Goal: Information Seeking & Learning: Learn about a topic

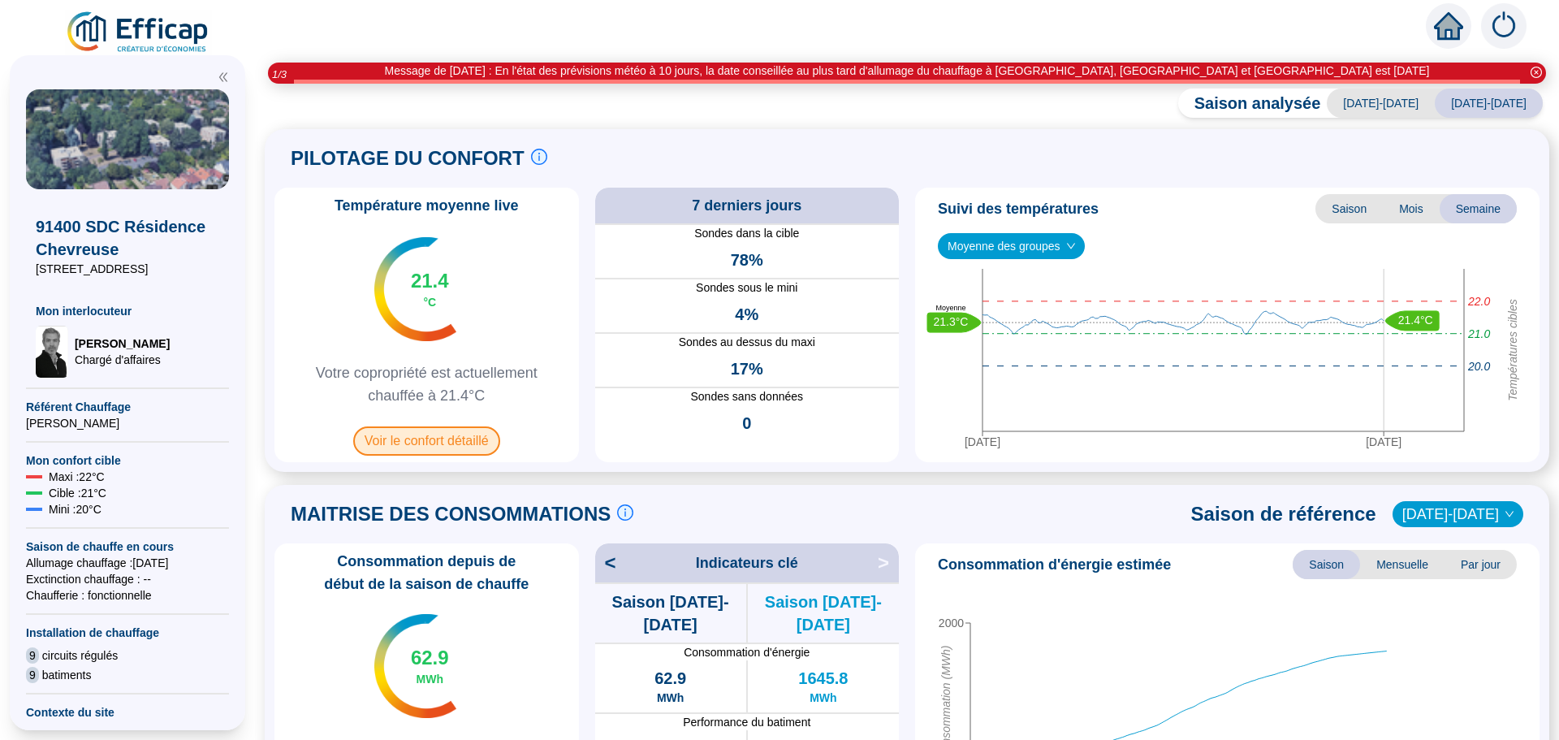
click at [459, 441] on span "Voir le confort détaillé" at bounding box center [426, 440] width 147 height 29
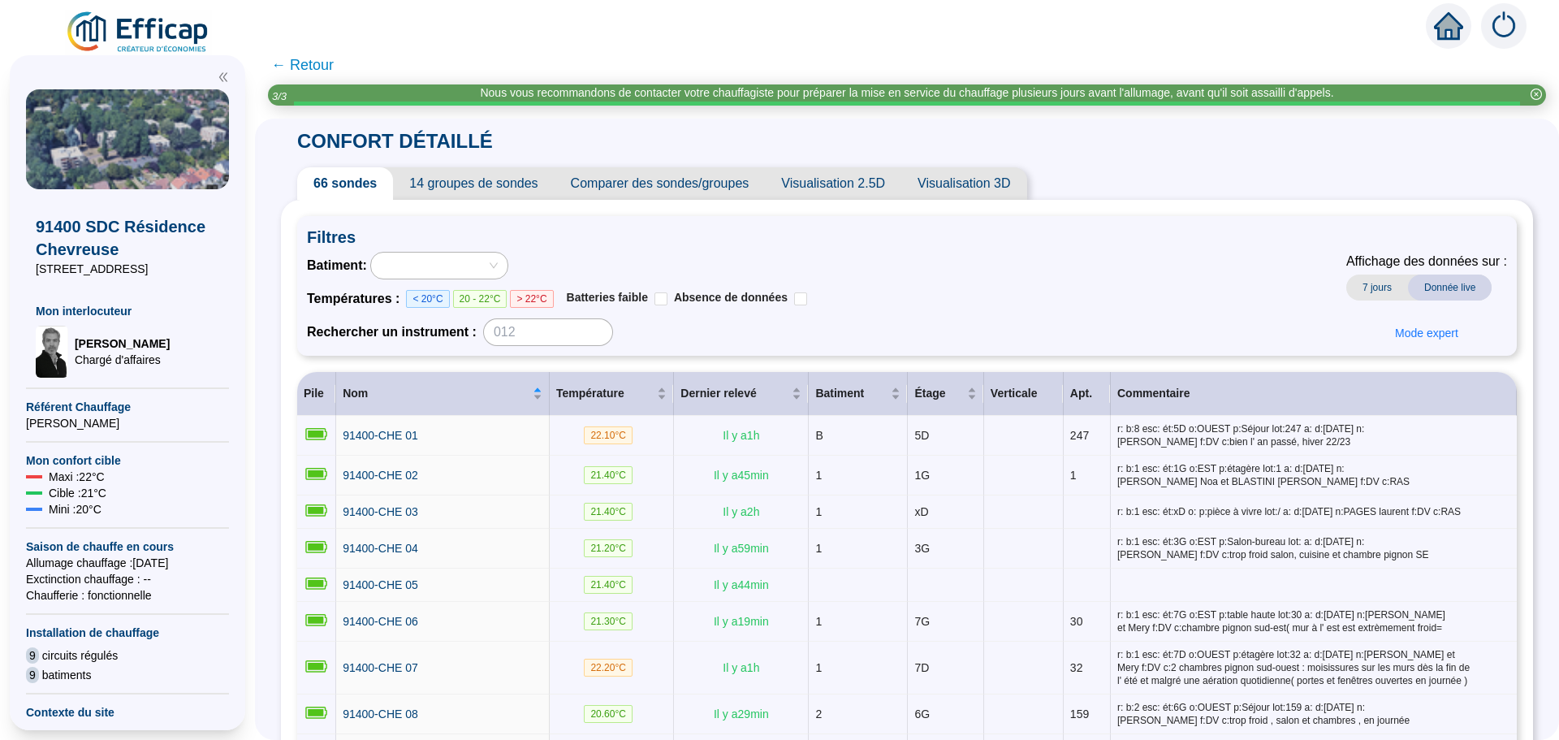
click at [645, 188] on span "Comparer des sondes/groupes" at bounding box center [659, 183] width 211 height 32
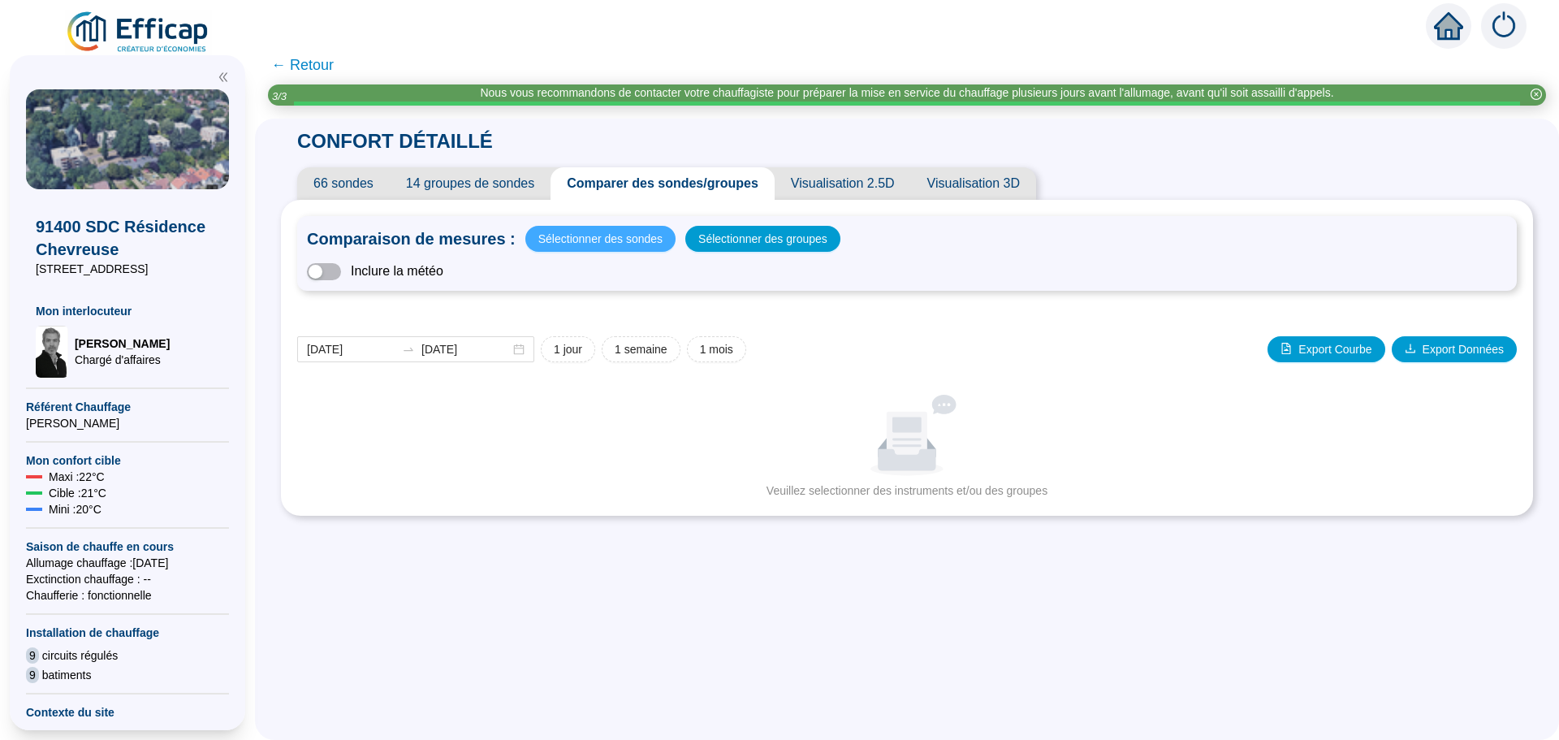
click at [610, 232] on span "Sélectionner des sondes" at bounding box center [600, 238] width 124 height 23
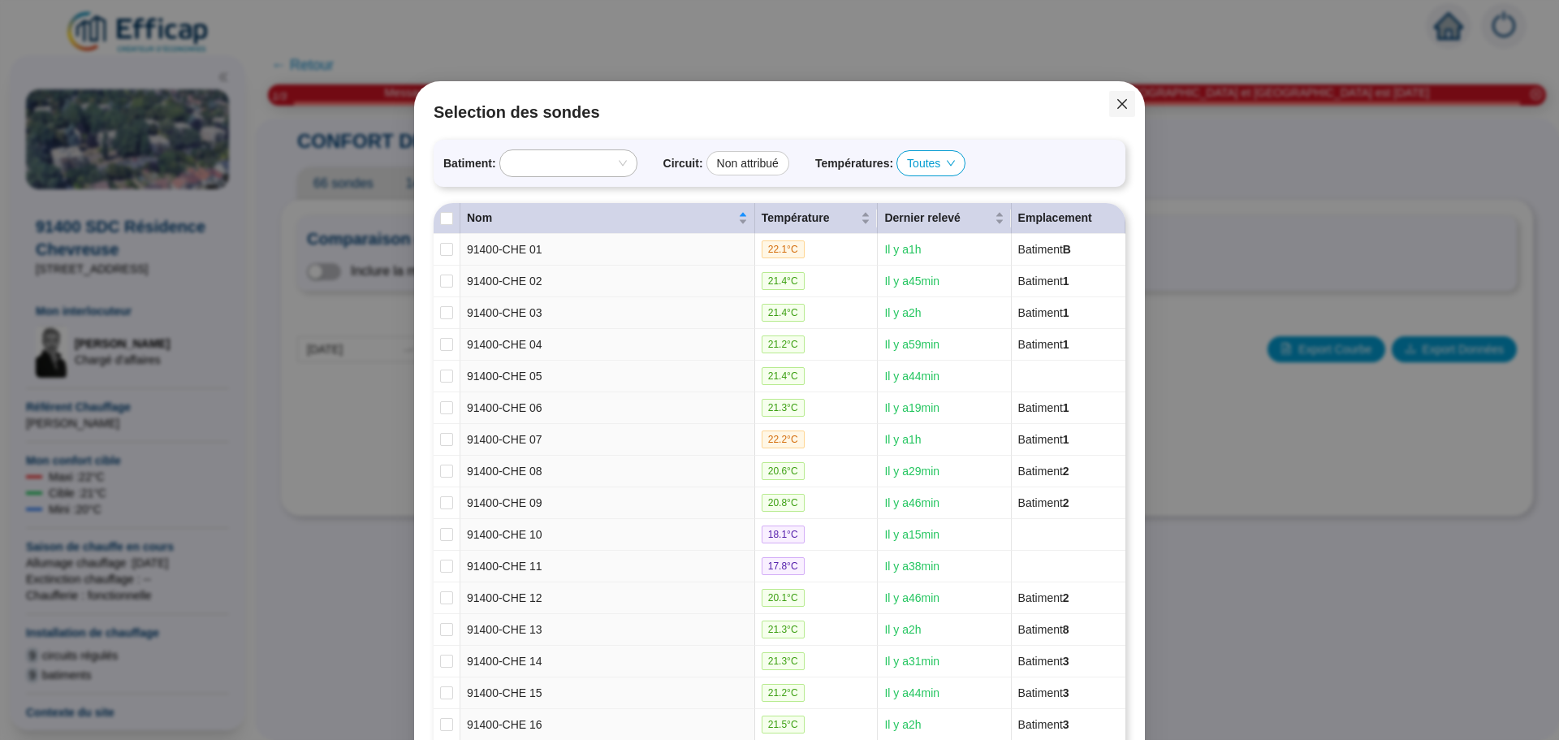
click at [1115, 97] on icon "close" at bounding box center [1121, 103] width 13 height 13
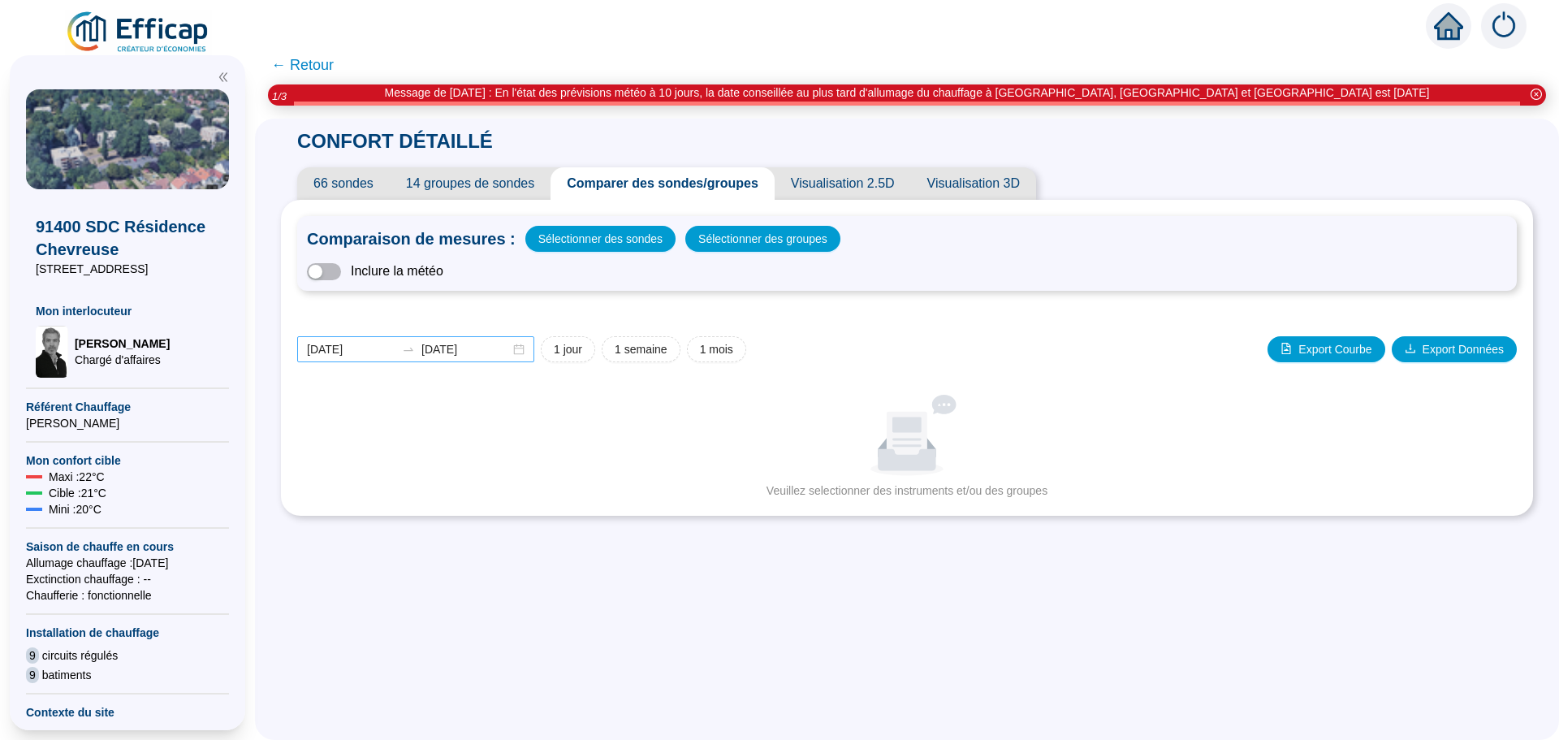
click at [533, 349] on div "[DATE] [DATE]" at bounding box center [415, 349] width 237 height 26
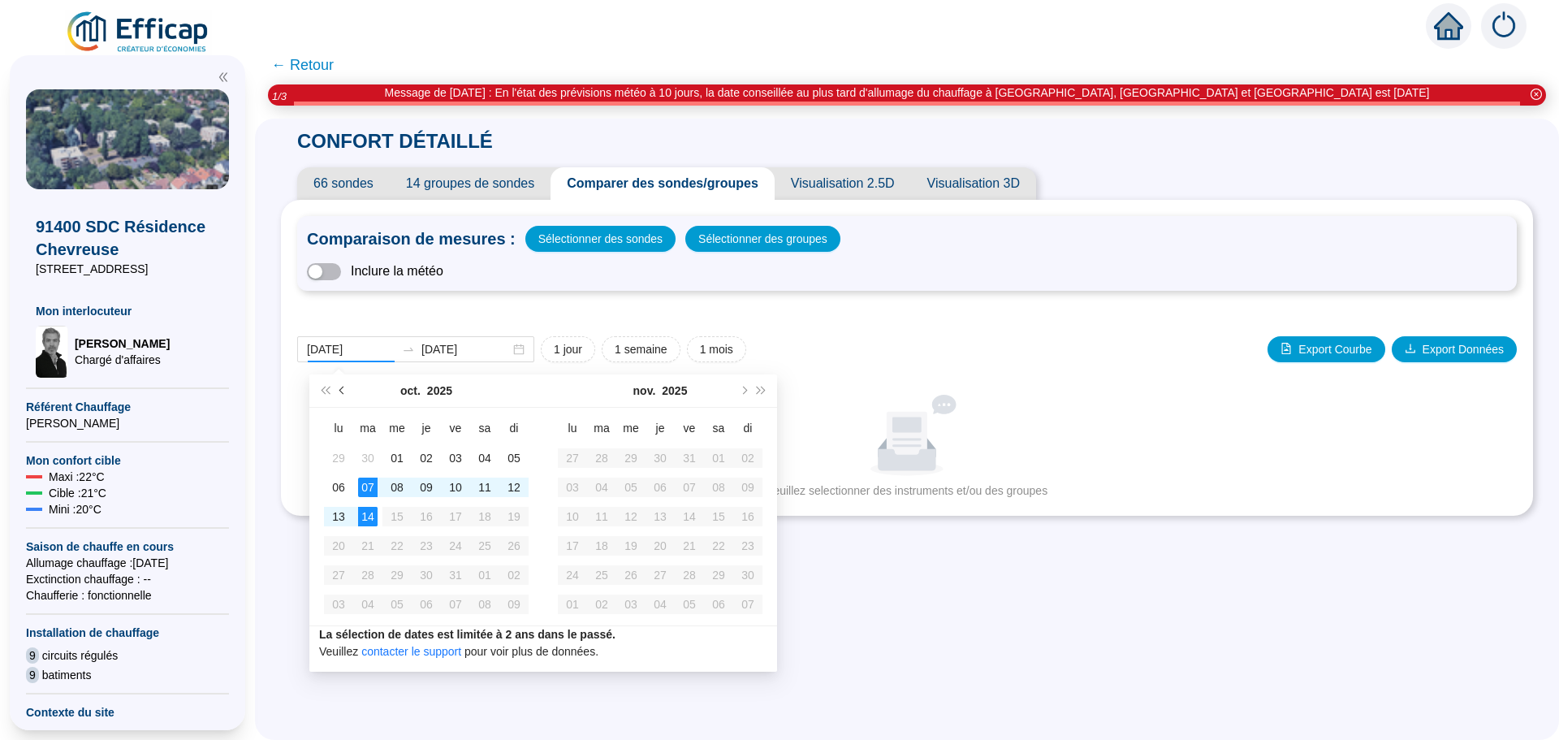
click at [343, 391] on span "Mois précédent (PageUp)" at bounding box center [343, 390] width 8 height 8
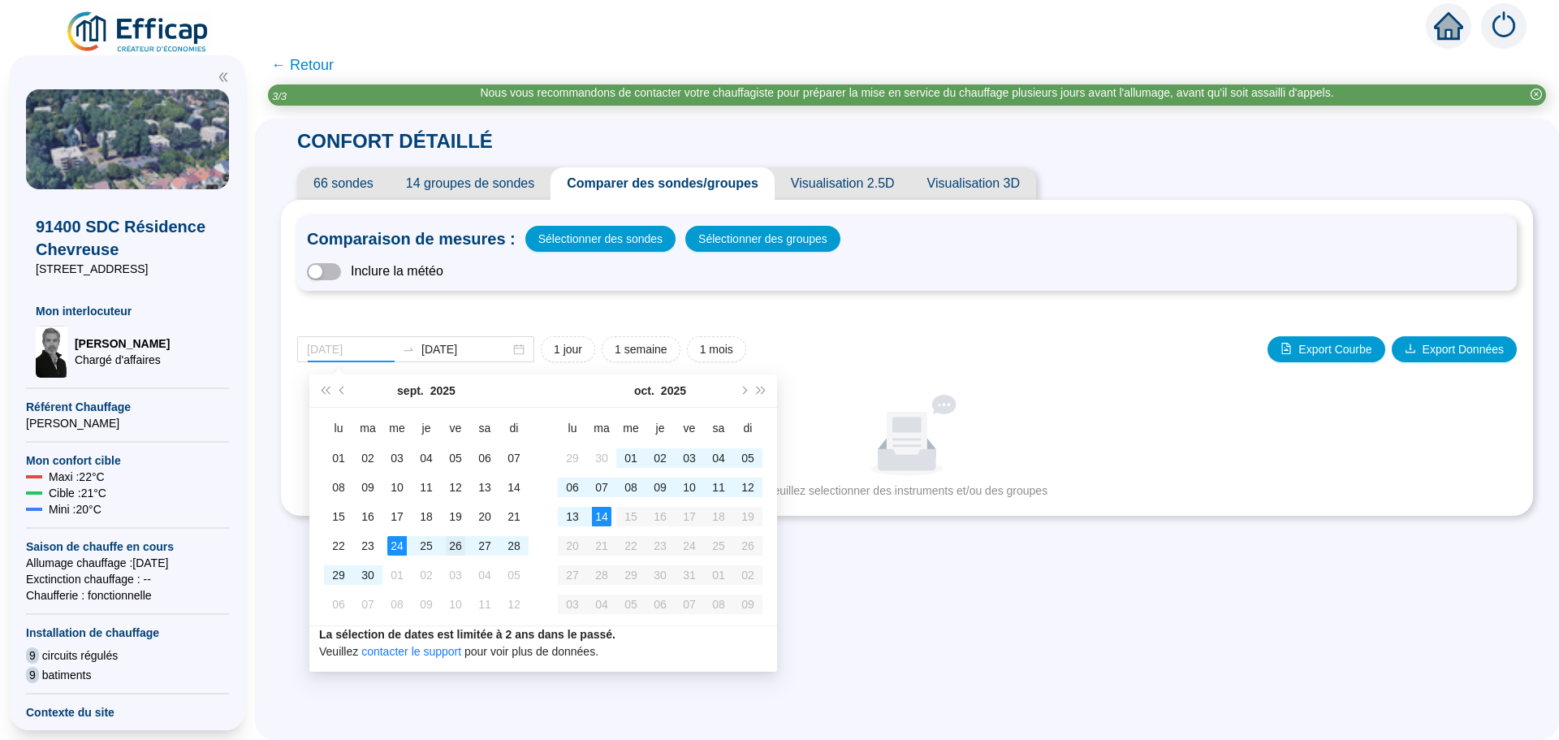
type input "[DATE]"
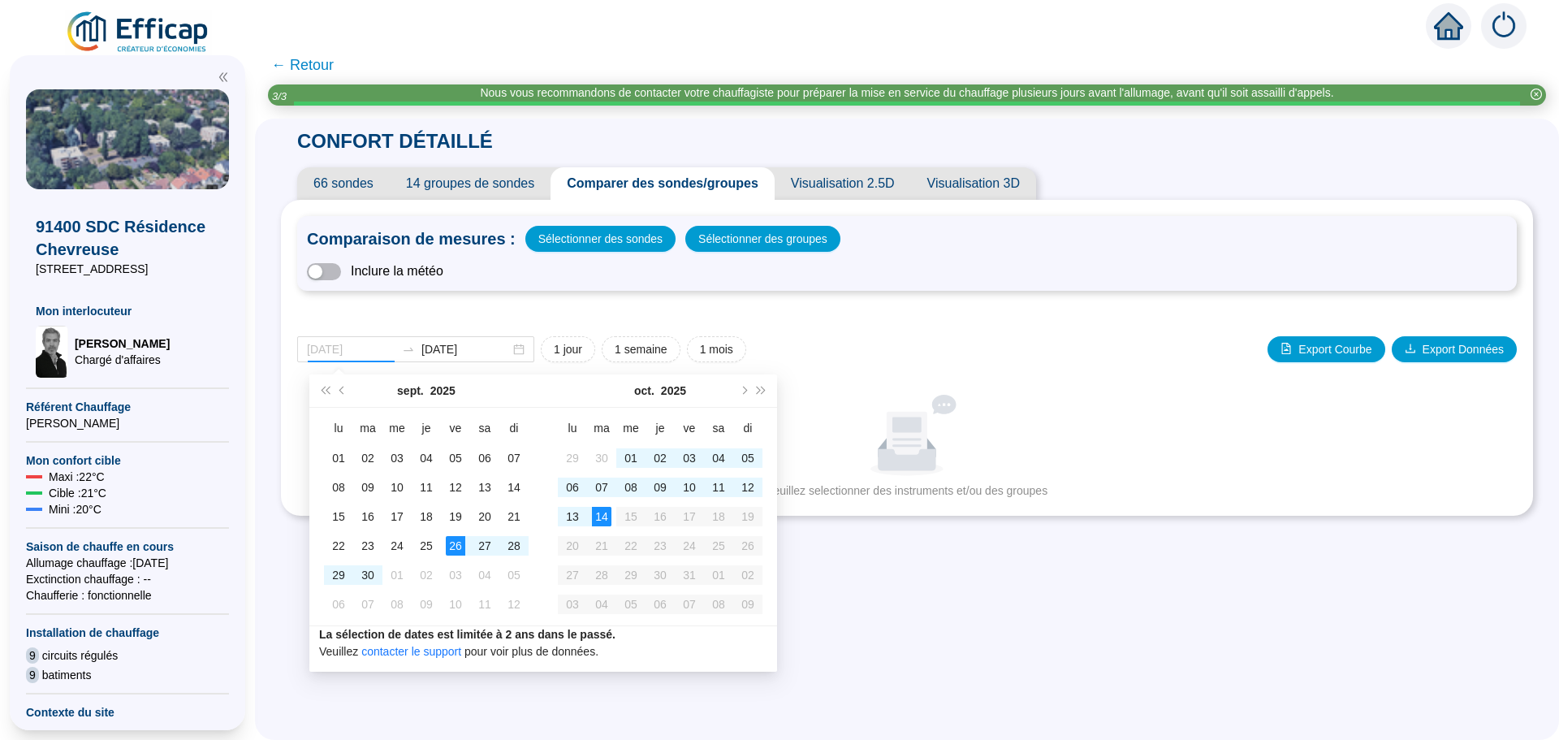
click at [452, 544] on div "26" at bounding box center [455, 545] width 19 height 19
type input "[DATE]"
click at [481, 548] on div "27" at bounding box center [484, 545] width 19 height 19
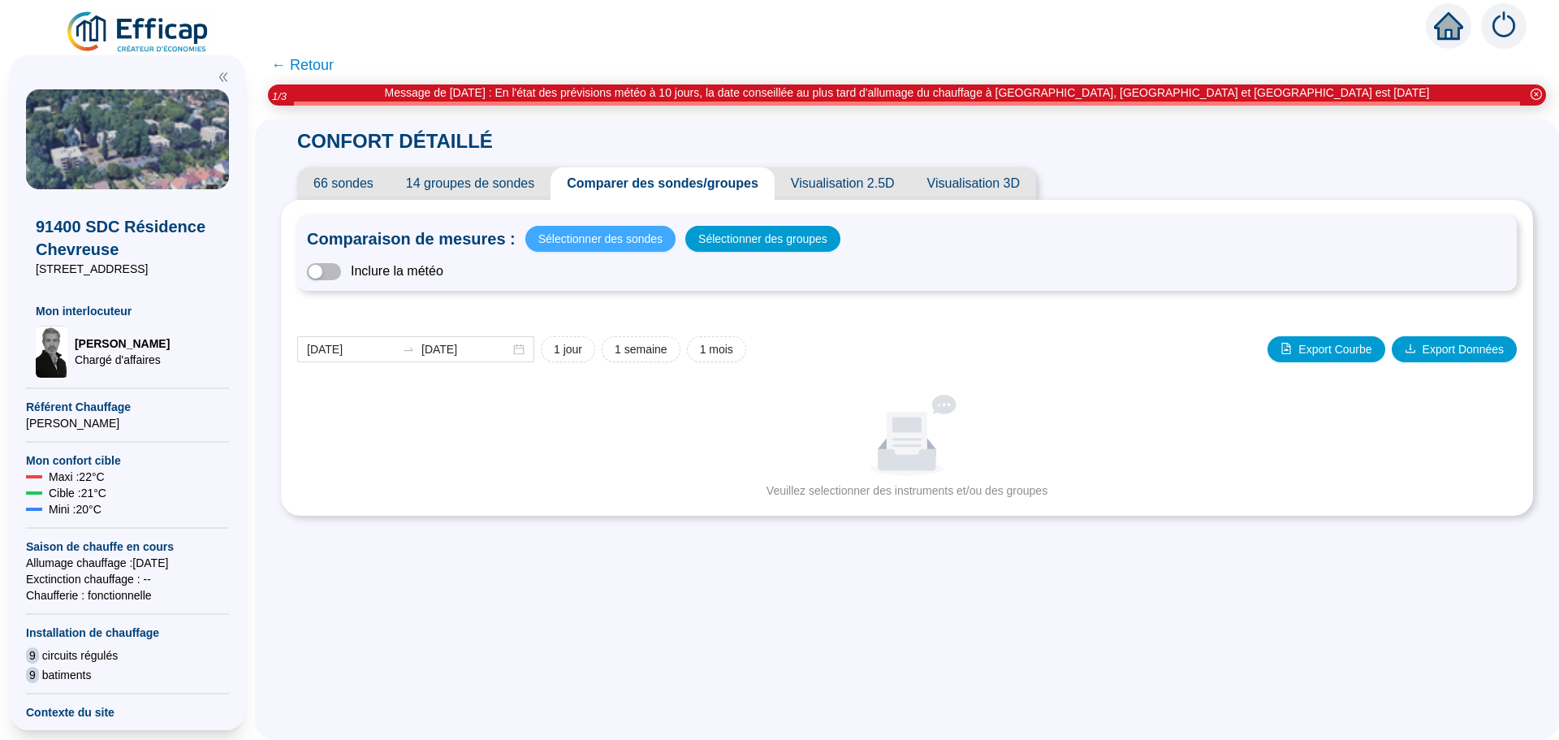
click at [602, 230] on span "Sélectionner des sondes" at bounding box center [600, 238] width 124 height 23
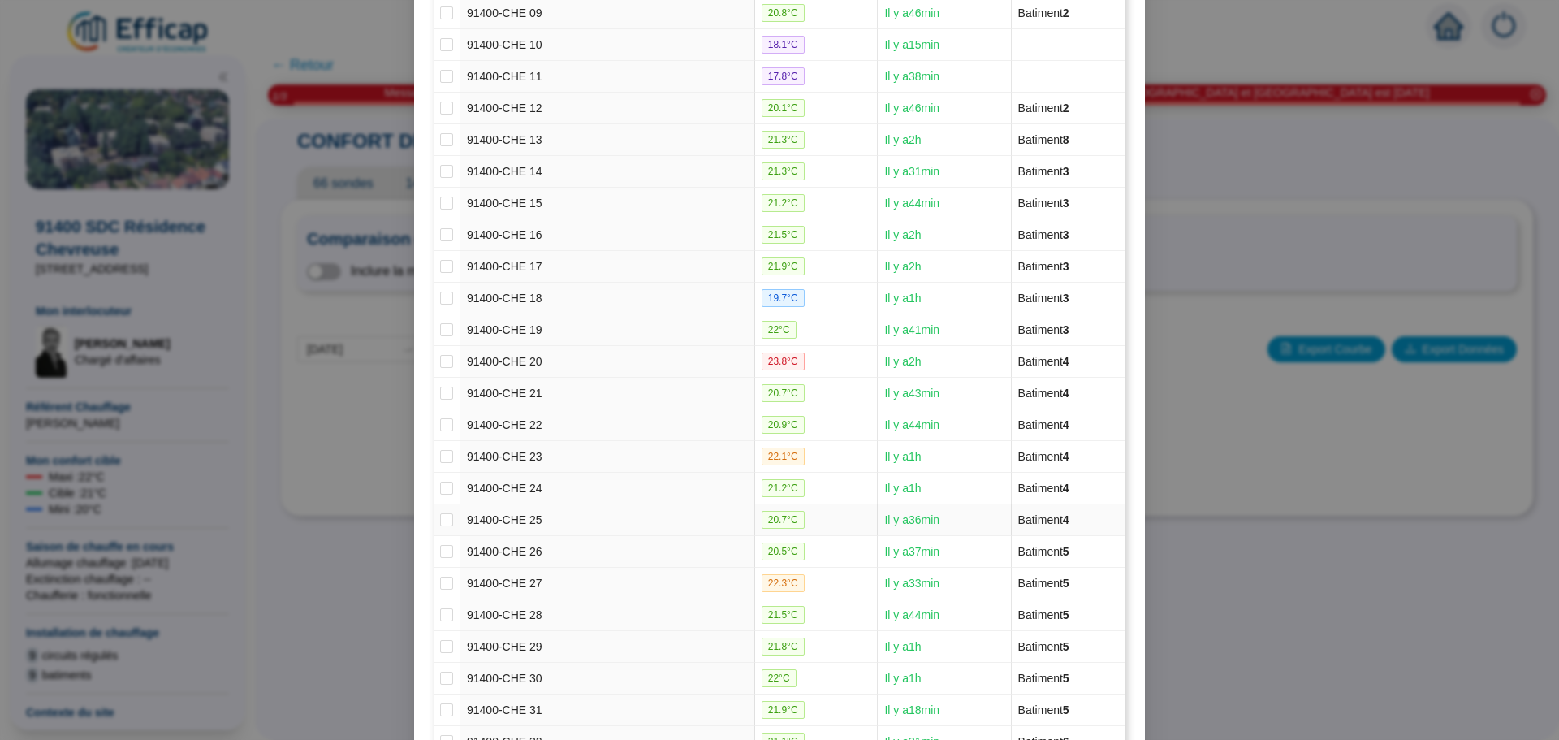
scroll to position [568, 0]
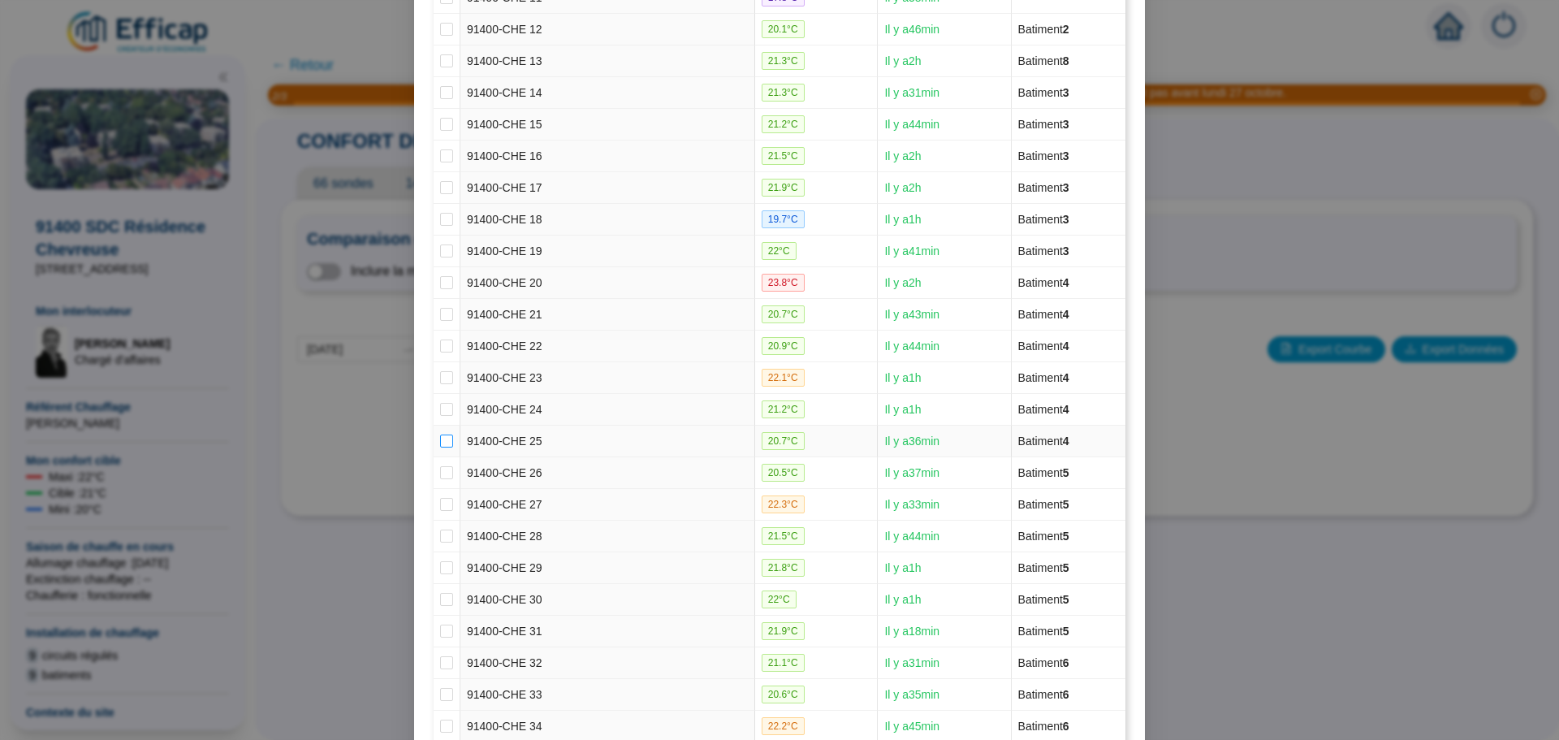
click at [442, 440] on input "checkbox" at bounding box center [446, 440] width 13 height 13
checkbox input "true"
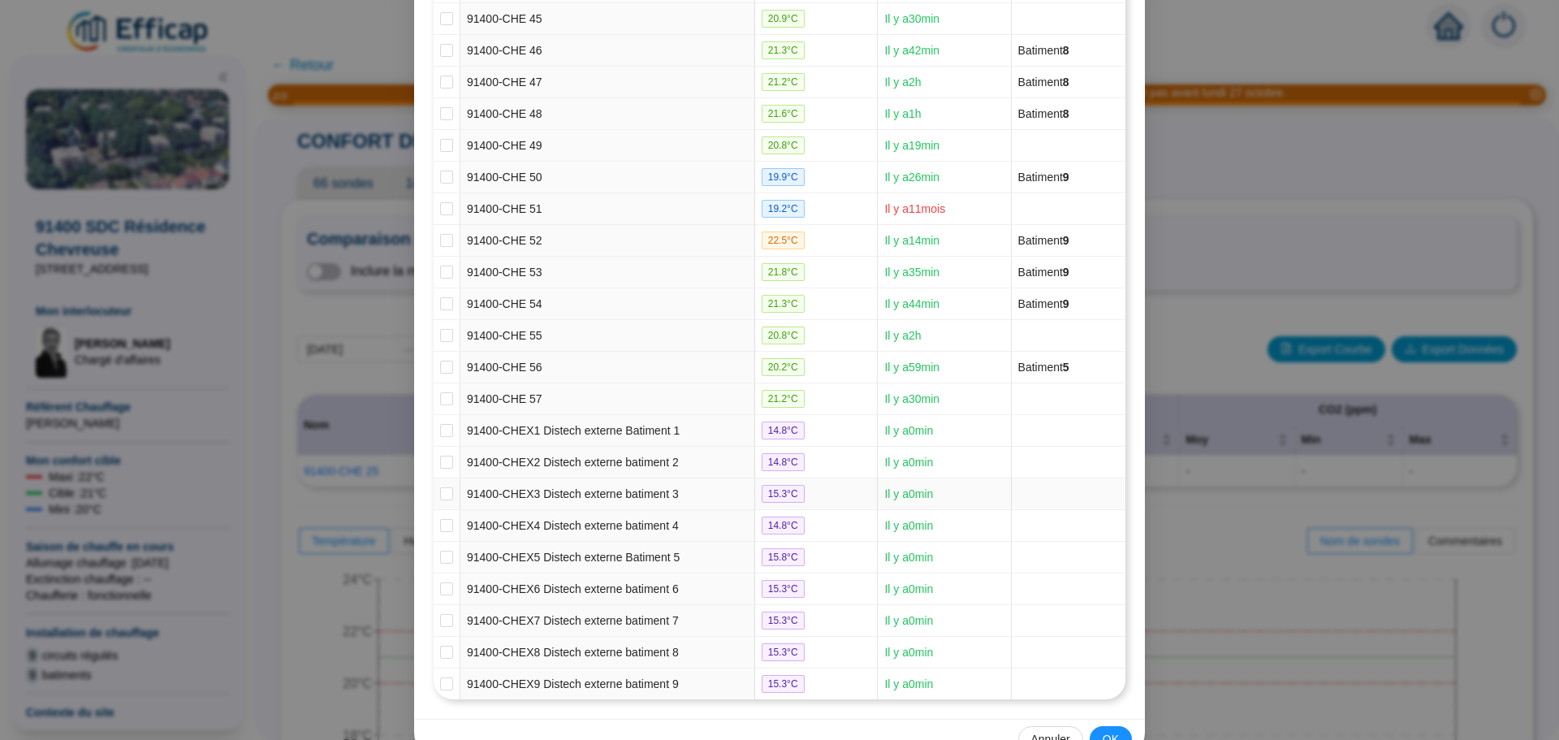
scroll to position [1662, 0]
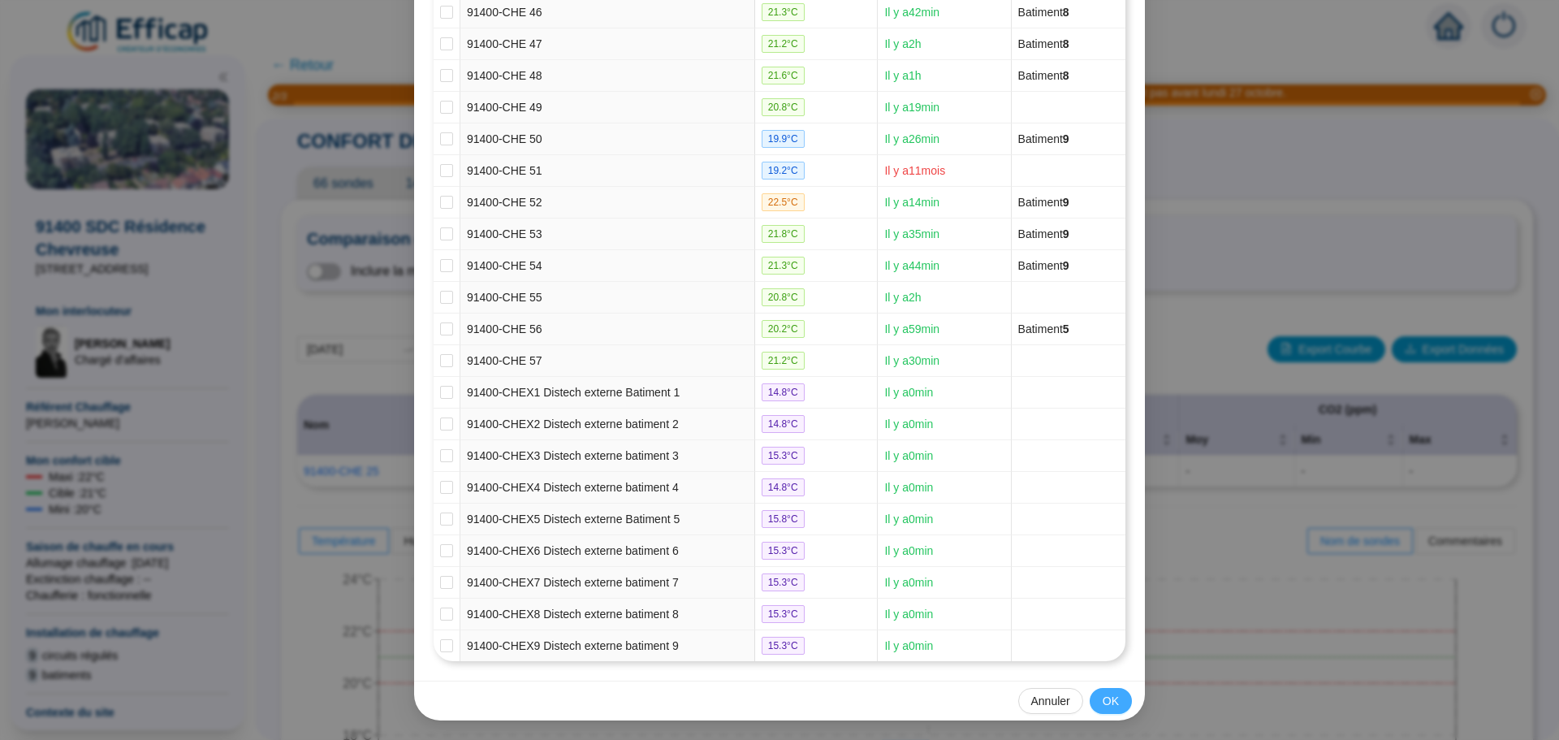
click at [1106, 701] on span "OK" at bounding box center [1110, 700] width 16 height 17
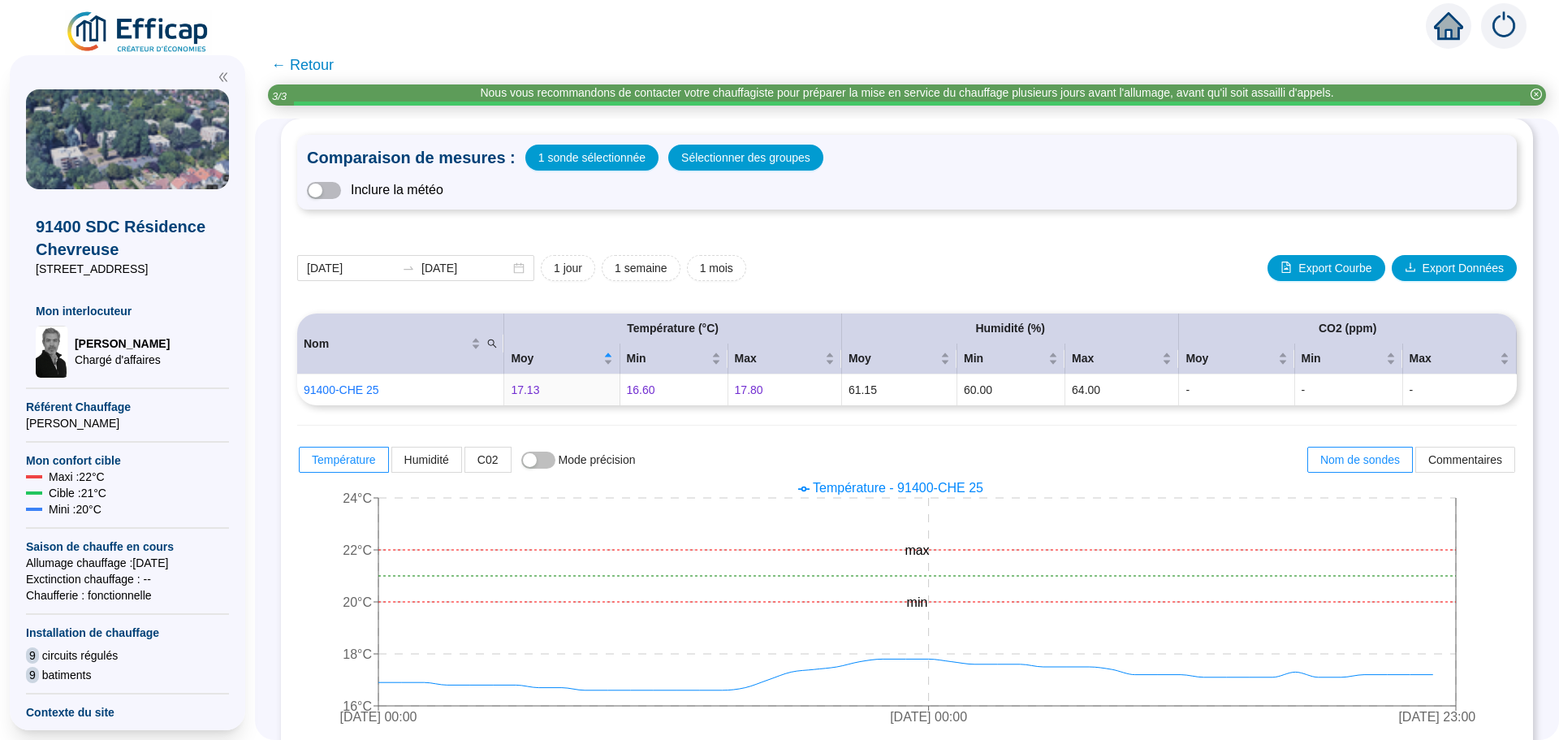
scroll to position [0, 0]
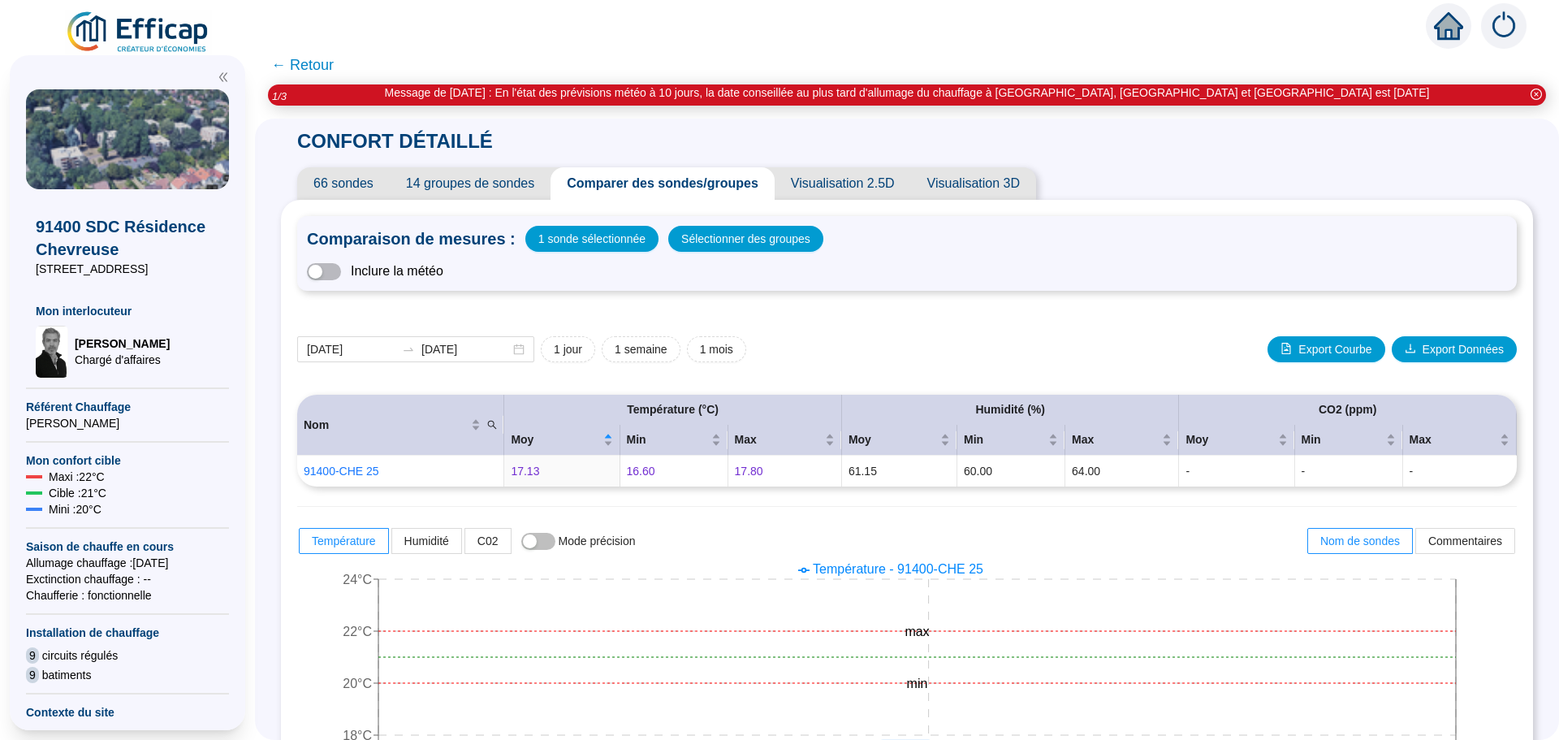
click at [316, 67] on span "← Retour" at bounding box center [302, 65] width 63 height 23
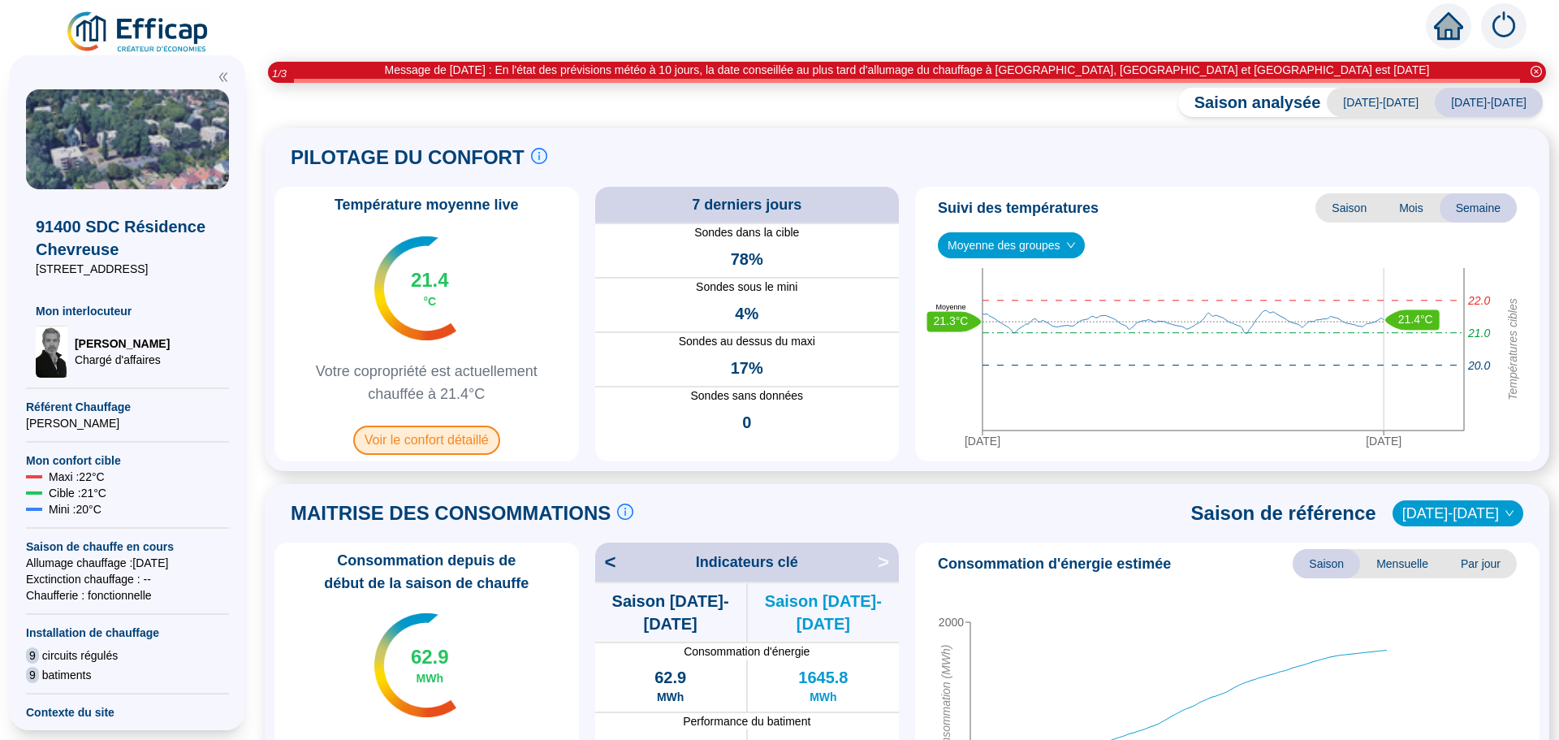
click at [418, 442] on span "Voir le confort détaillé" at bounding box center [426, 439] width 147 height 29
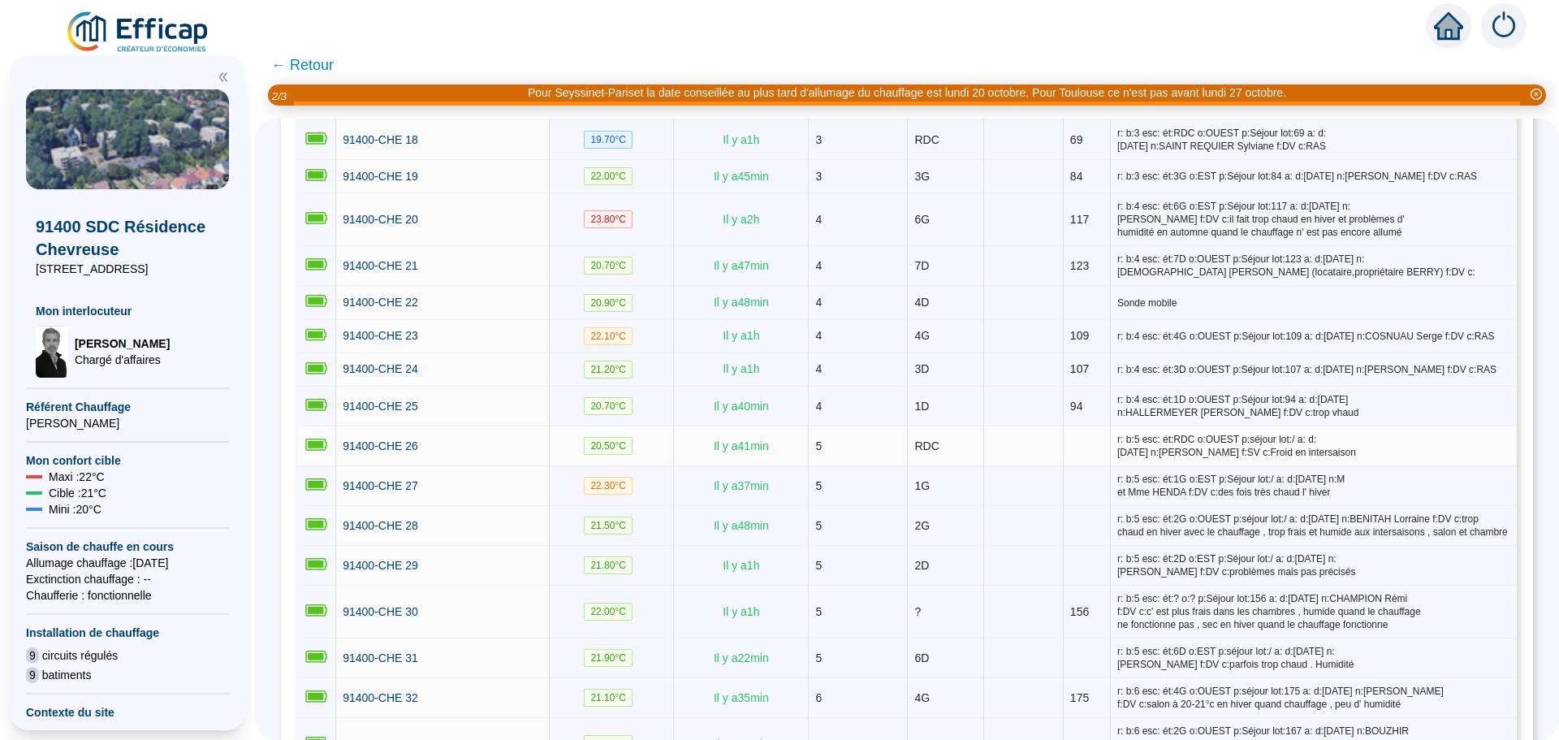
scroll to position [974, 0]
click at [363, 398] on span "91400-CHE 25" at bounding box center [380, 404] width 75 height 13
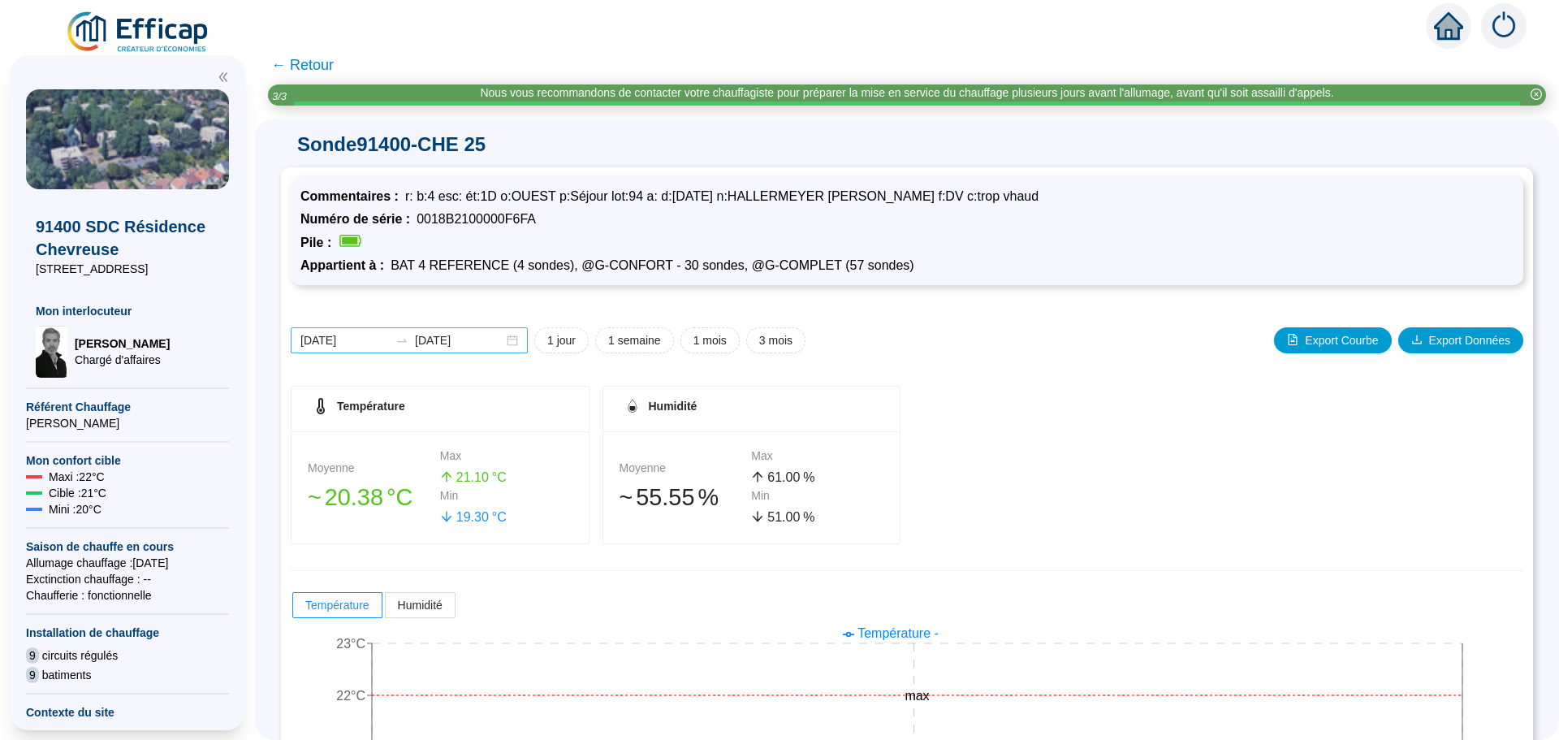
click at [520, 343] on div "[DATE] [DATE]" at bounding box center [409, 340] width 237 height 26
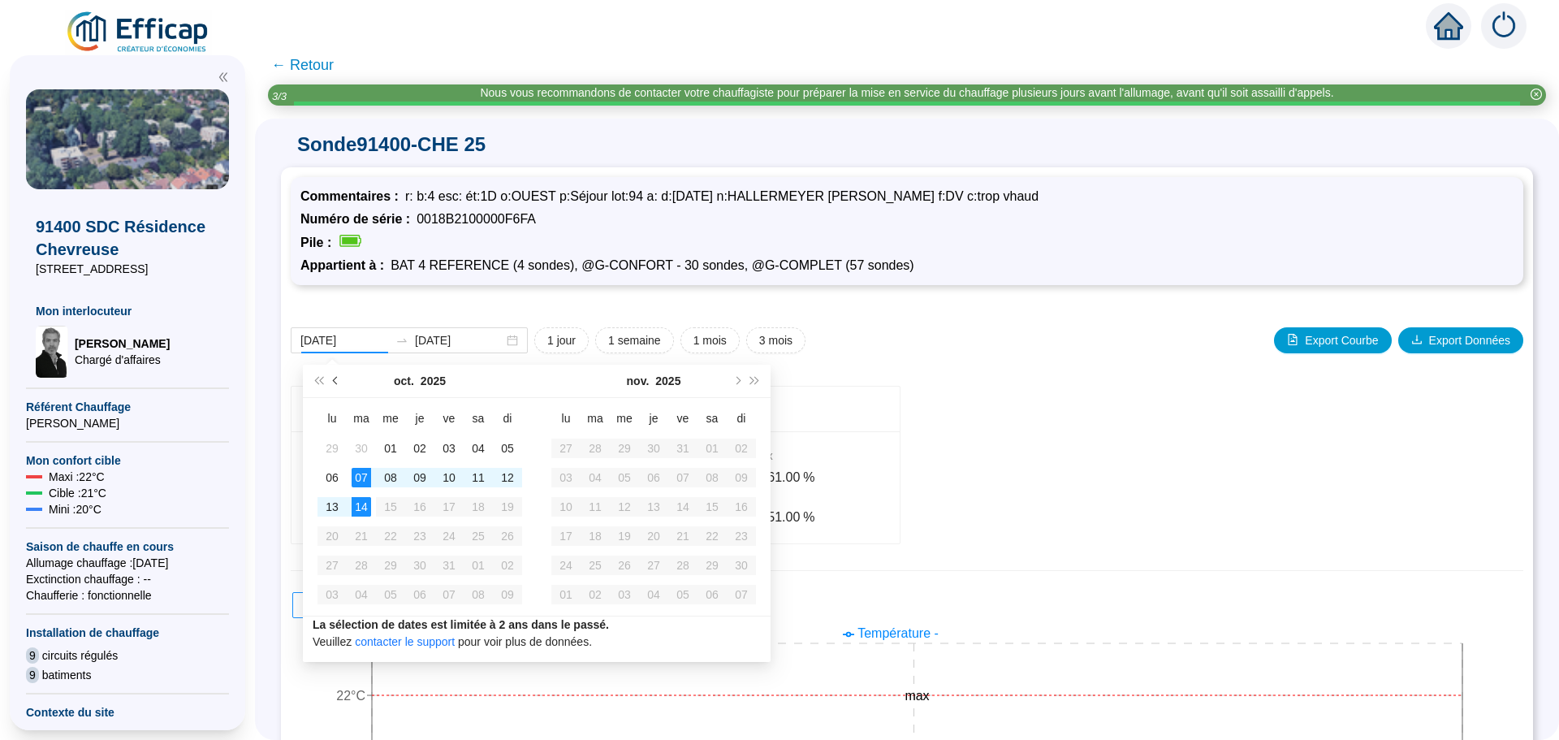
click at [331, 379] on button "Mois précédent (PageUp)" at bounding box center [336, 380] width 18 height 32
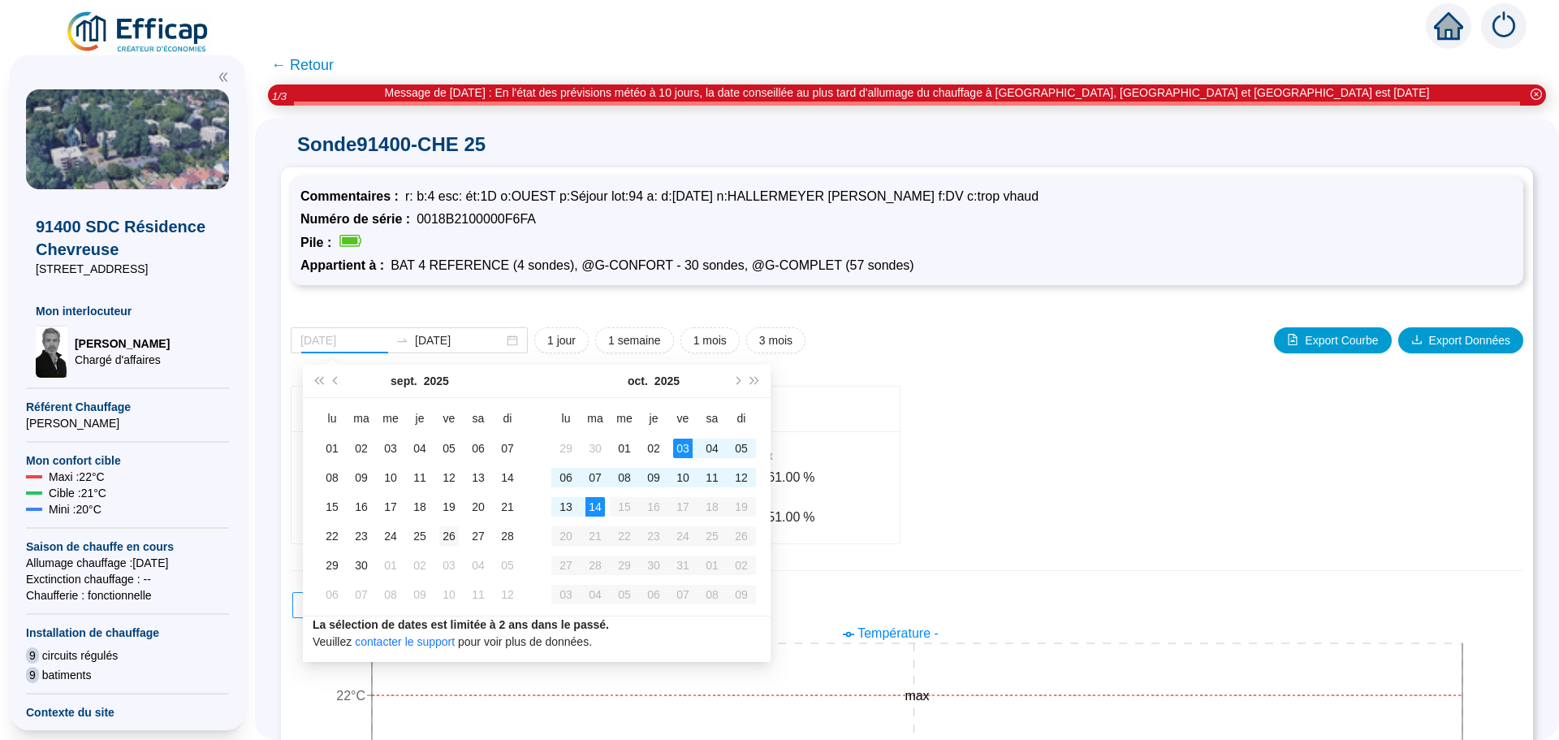
type input "[DATE]"
click at [450, 537] on div "26" at bounding box center [448, 535] width 19 height 19
type input "[DATE]"
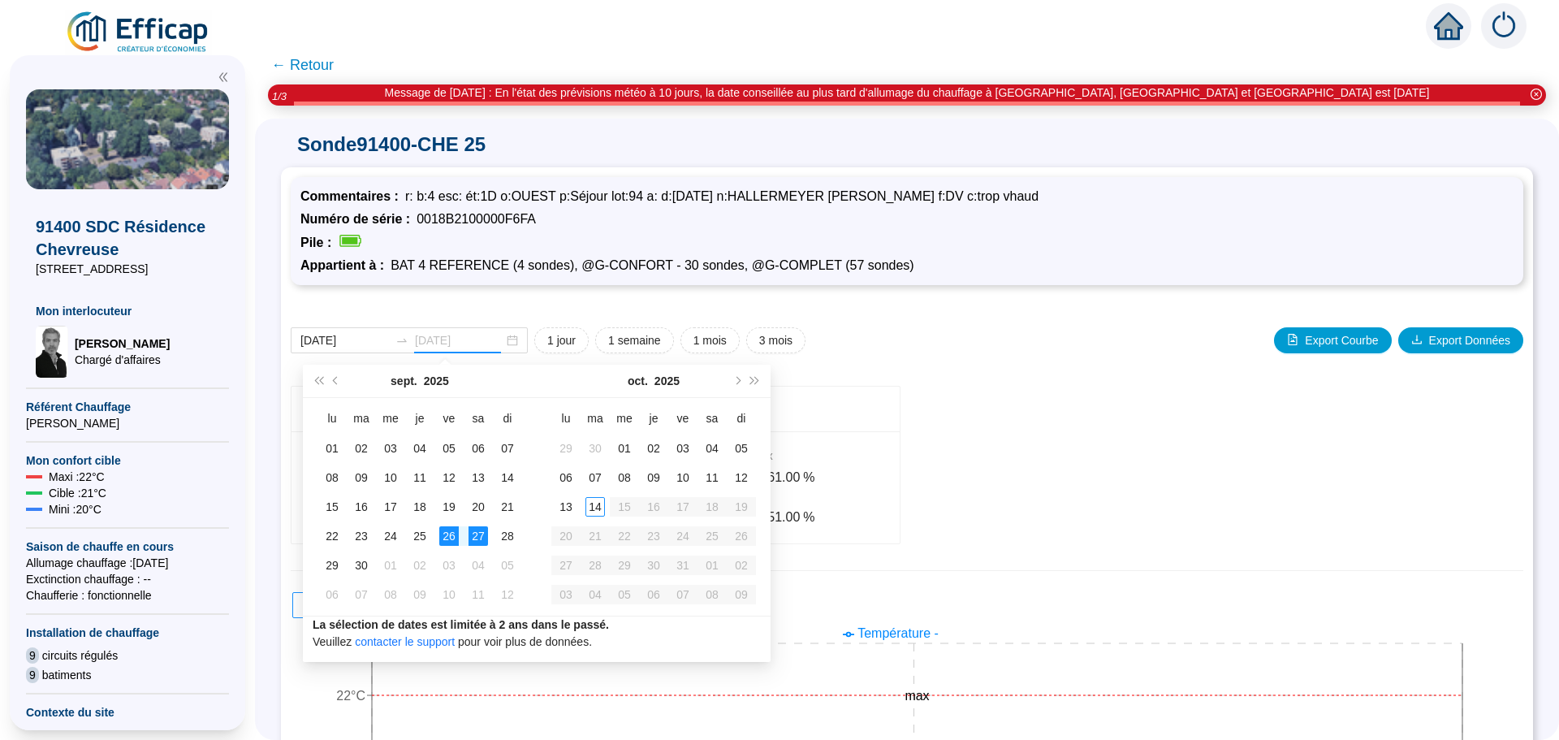
click at [485, 535] on div "27" at bounding box center [477, 535] width 19 height 19
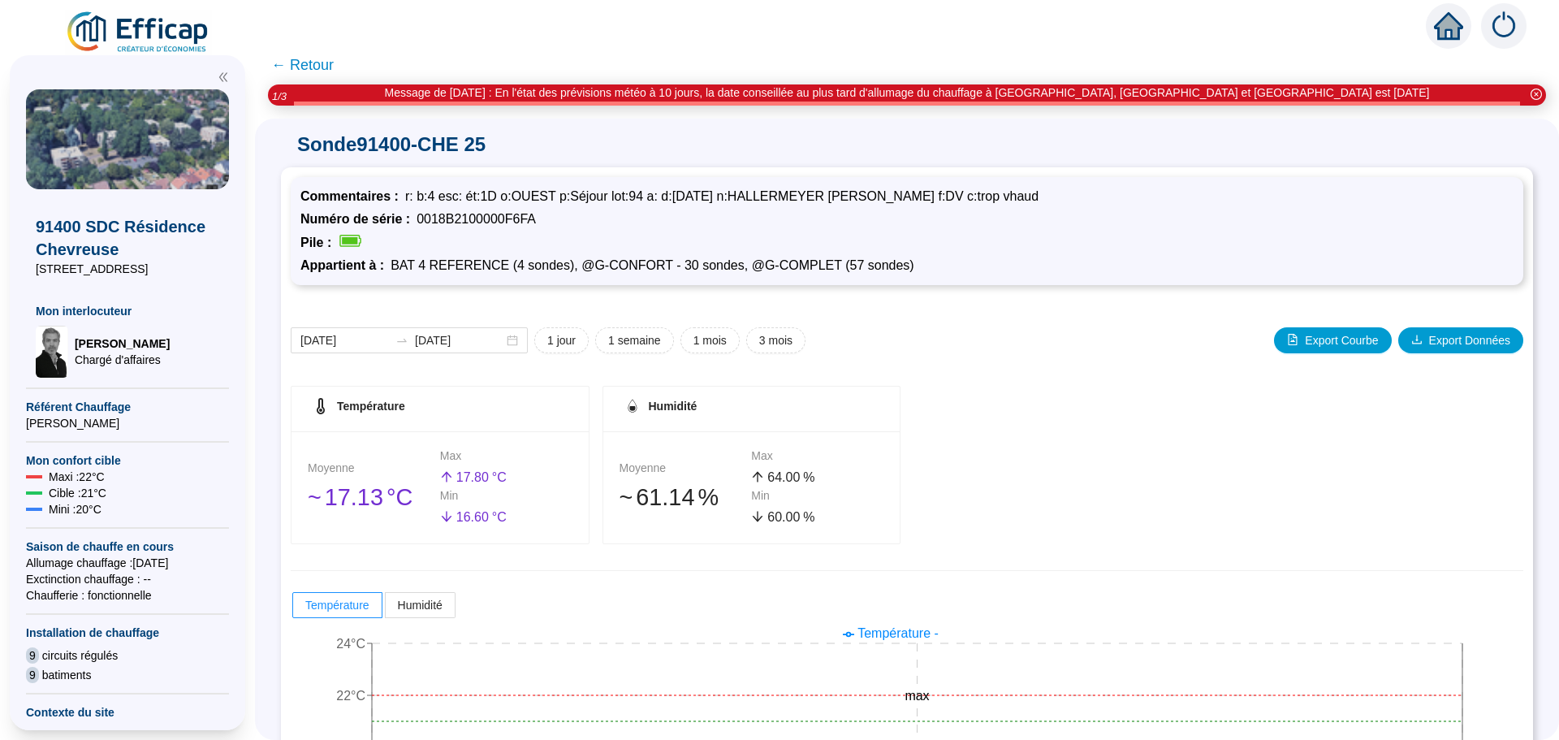
scroll to position [162, 0]
